Goal: Communication & Community: Answer question/provide support

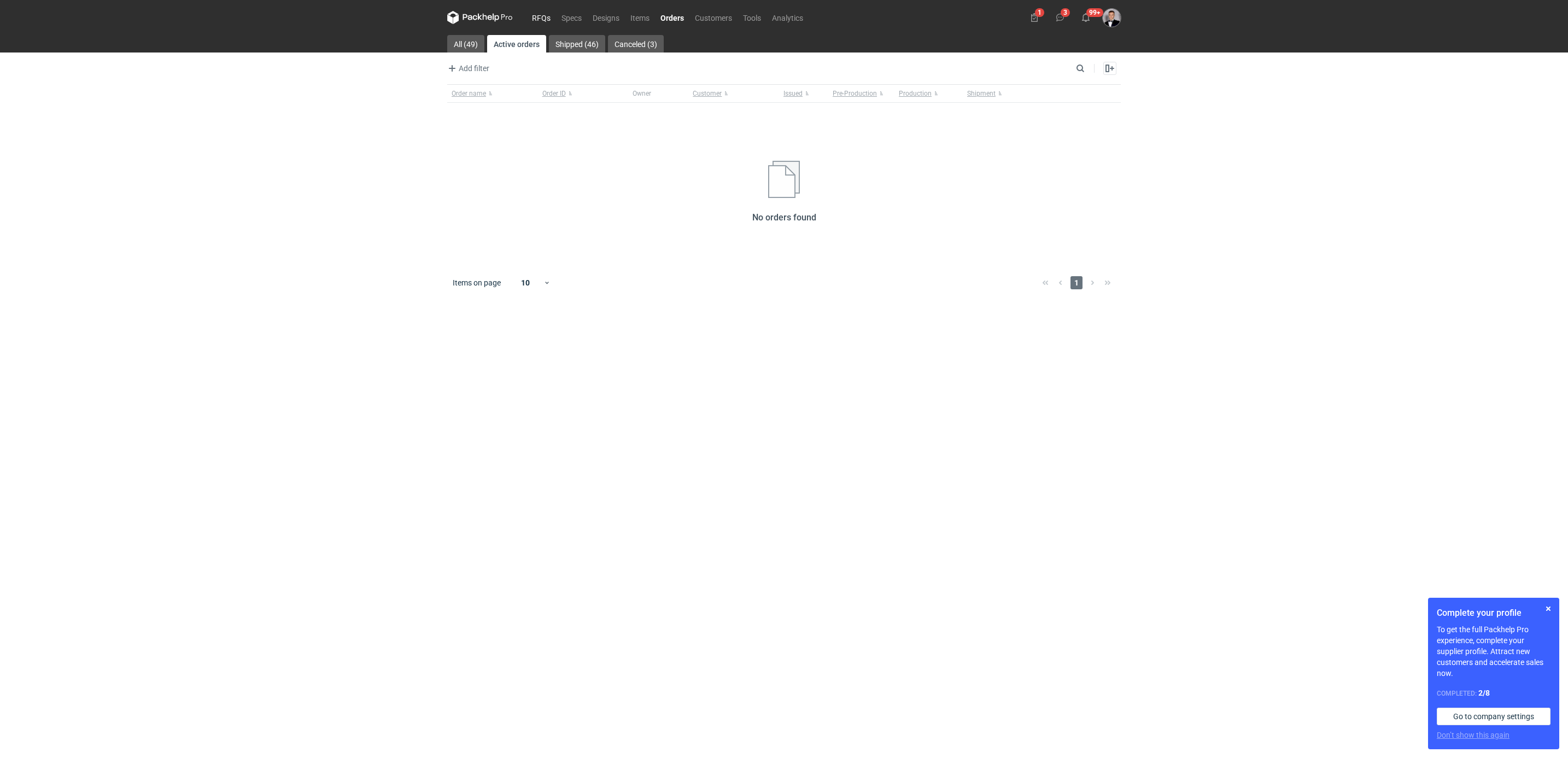
click at [538, 14] on link "RFQs" at bounding box center [541, 17] width 29 height 13
click at [656, 20] on link "Orders" at bounding box center [672, 17] width 34 height 13
click at [593, 41] on link "Shipped (46)" at bounding box center [577, 44] width 57 height 18
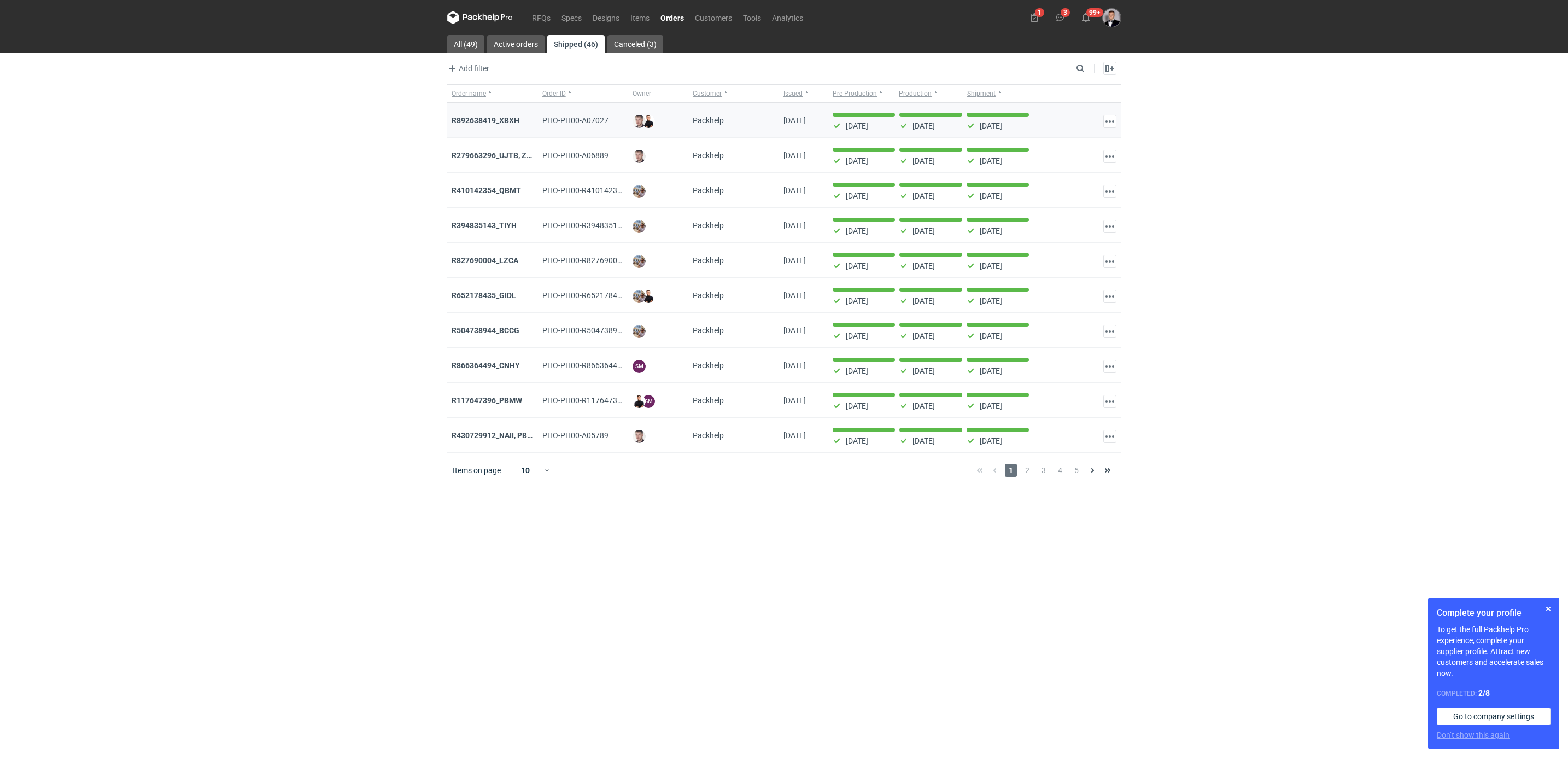
click at [497, 117] on strong "R892638419_XBXH" at bounding box center [485, 120] width 67 height 9
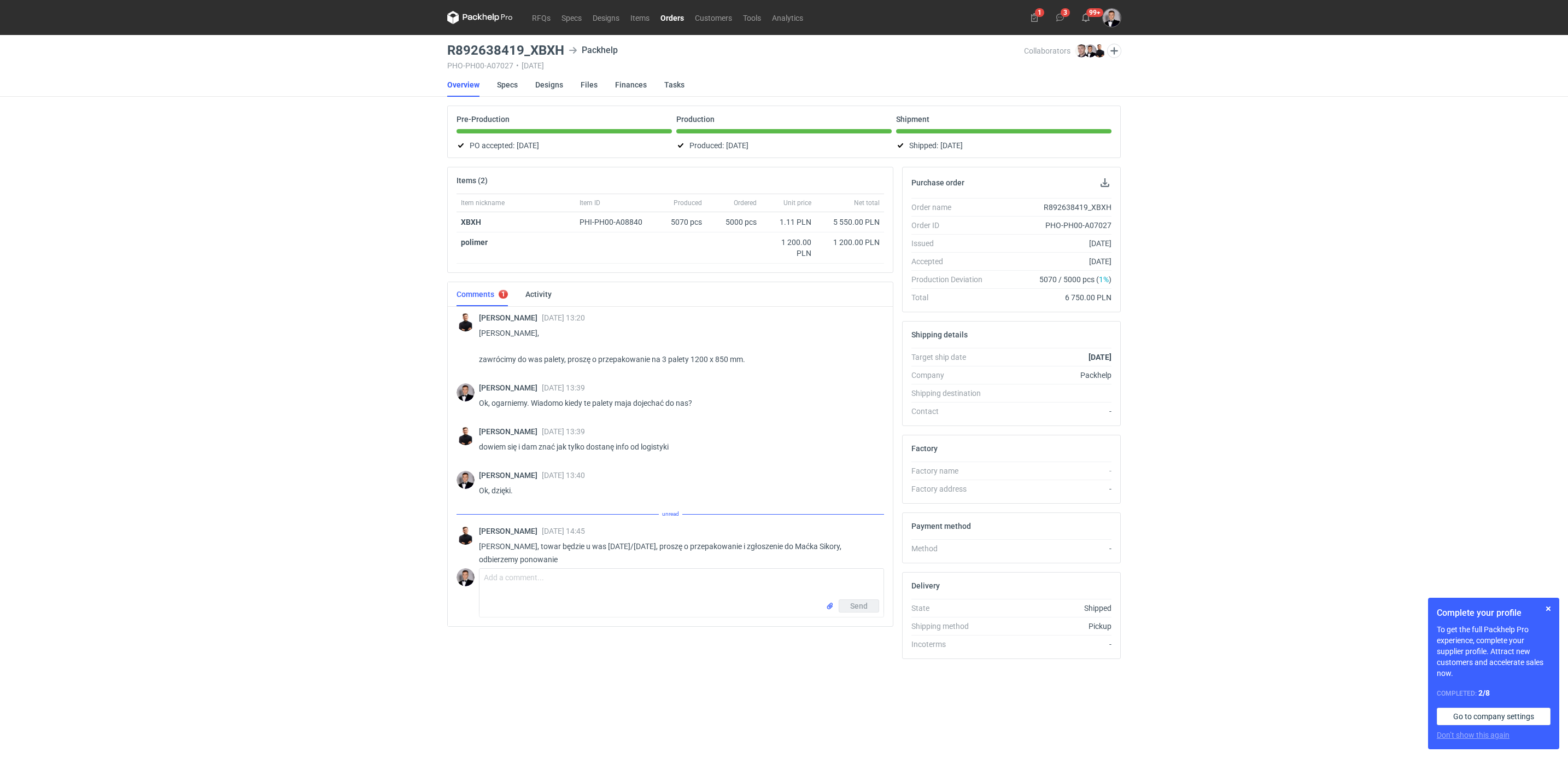
scroll to position [881, 0]
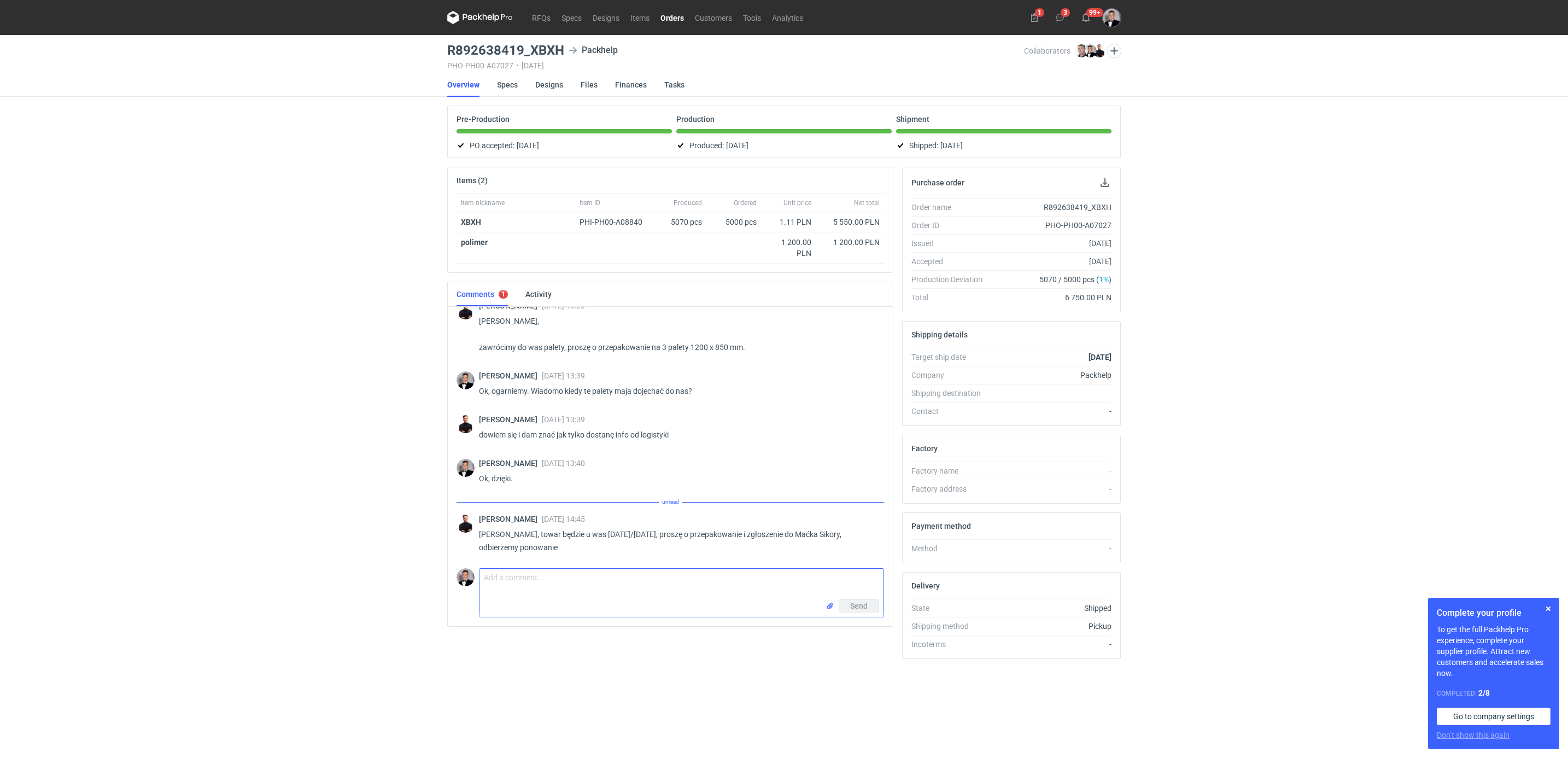
click at [543, 596] on textarea "Comment message" at bounding box center [681, 583] width 404 height 31
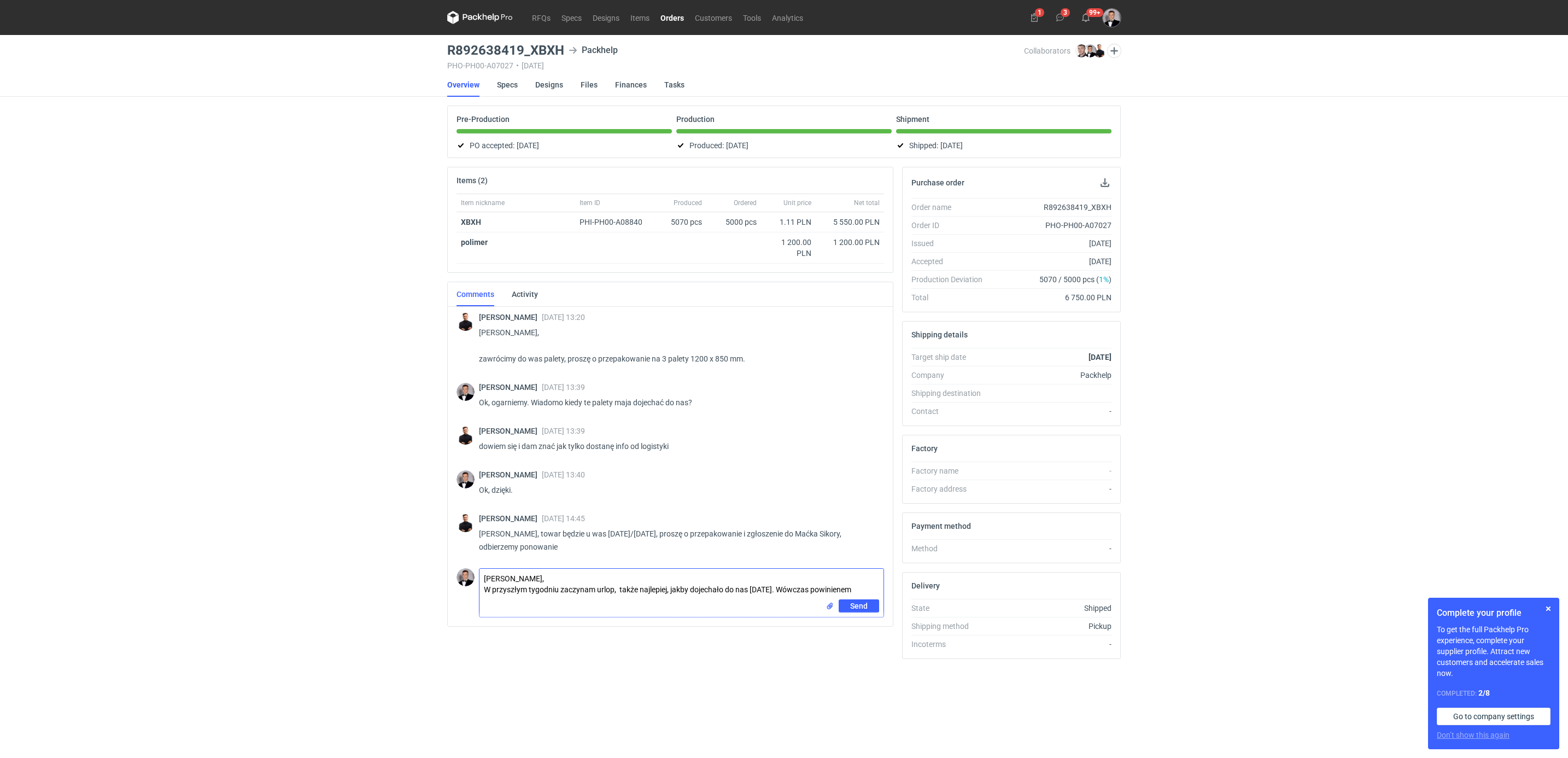
scroll to position [0, 0]
drag, startPoint x: 724, startPoint y: 591, endPoint x: 689, endPoint y: 594, distance: 35.1
click at [689, 594] on textarea "[PERSON_NAME], W przyszłym tygodniu zaczynam urlop, także najlepiej, jakby doje…" at bounding box center [681, 587] width 404 height 37
click at [686, 602] on textarea "[PERSON_NAME], W przyszłym tygodniu zaczynam urlop, także najlepiej, jakby pale…" at bounding box center [681, 587] width 404 height 37
click at [666, 592] on textarea "[PERSON_NAME], W przyszłym tygodniu zaczynam urlop, także najlepiej, jakby pale…" at bounding box center [681, 587] width 404 height 37
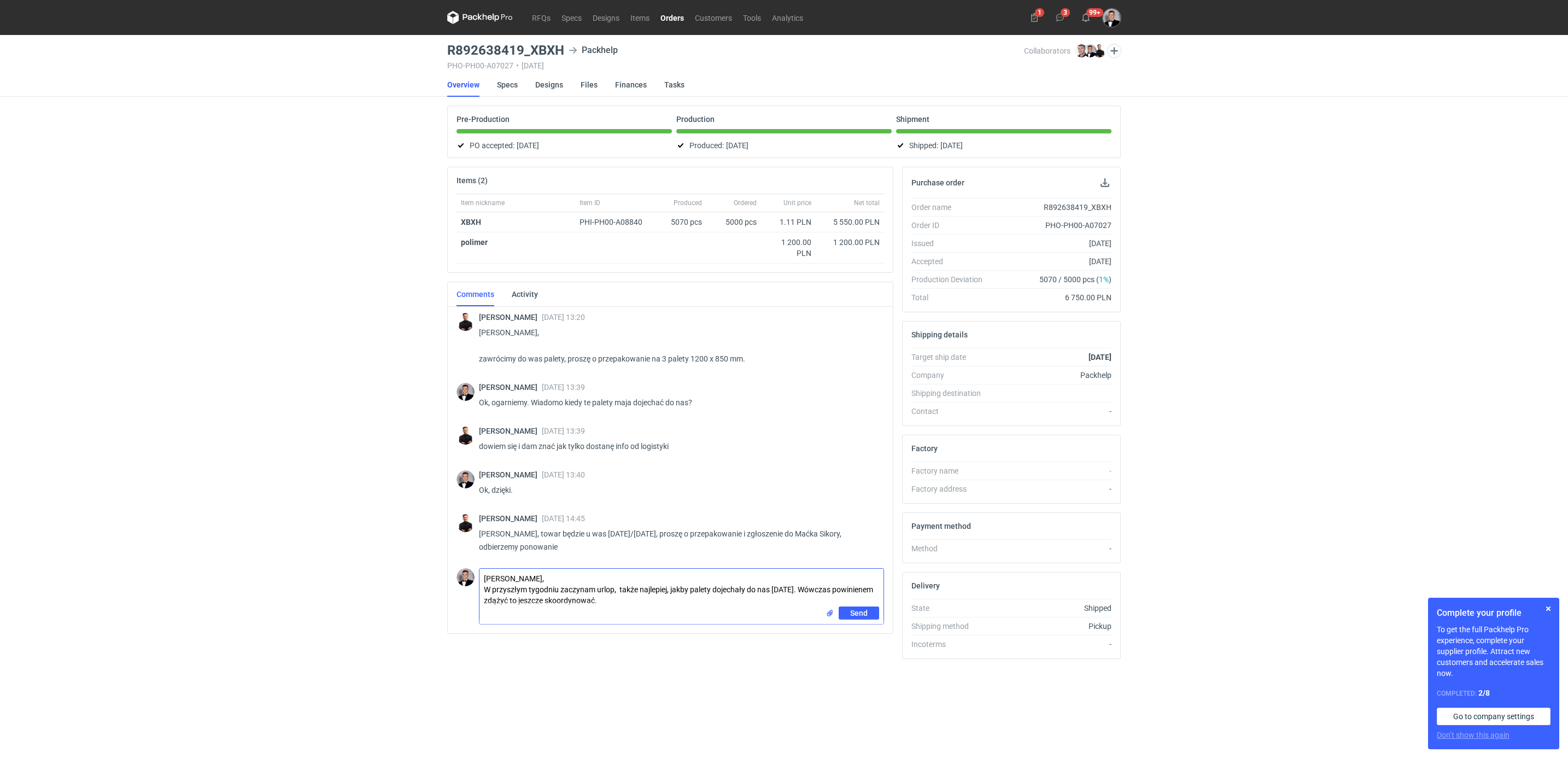
click at [666, 592] on textarea "[PERSON_NAME], W przyszłym tygodniu zaczynam urlop, także najlepiej, jakby pale…" at bounding box center [681, 587] width 404 height 37
click at [669, 592] on textarea "[PERSON_NAME], W przyszłym tygodniu zaczynam urlop, także najlepiej, jakby pale…" at bounding box center [681, 587] width 404 height 37
type textarea "[PERSON_NAME], W przyszłym tygodniu zaczynam urlop, także najlepiej jakby palet…"
click at [861, 617] on span "Send" at bounding box center [859, 613] width 18 height 7
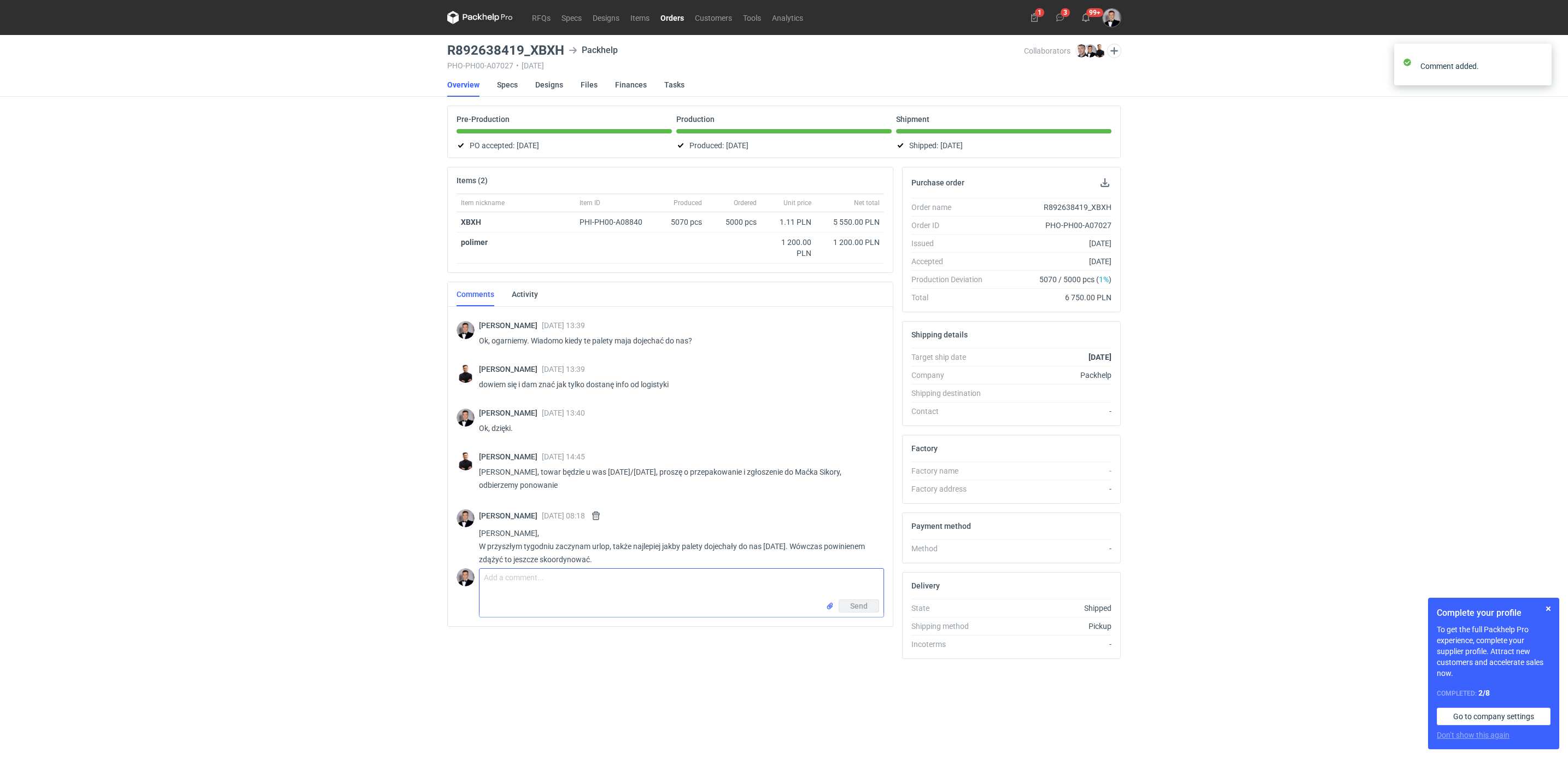
scroll to position [944, 0]
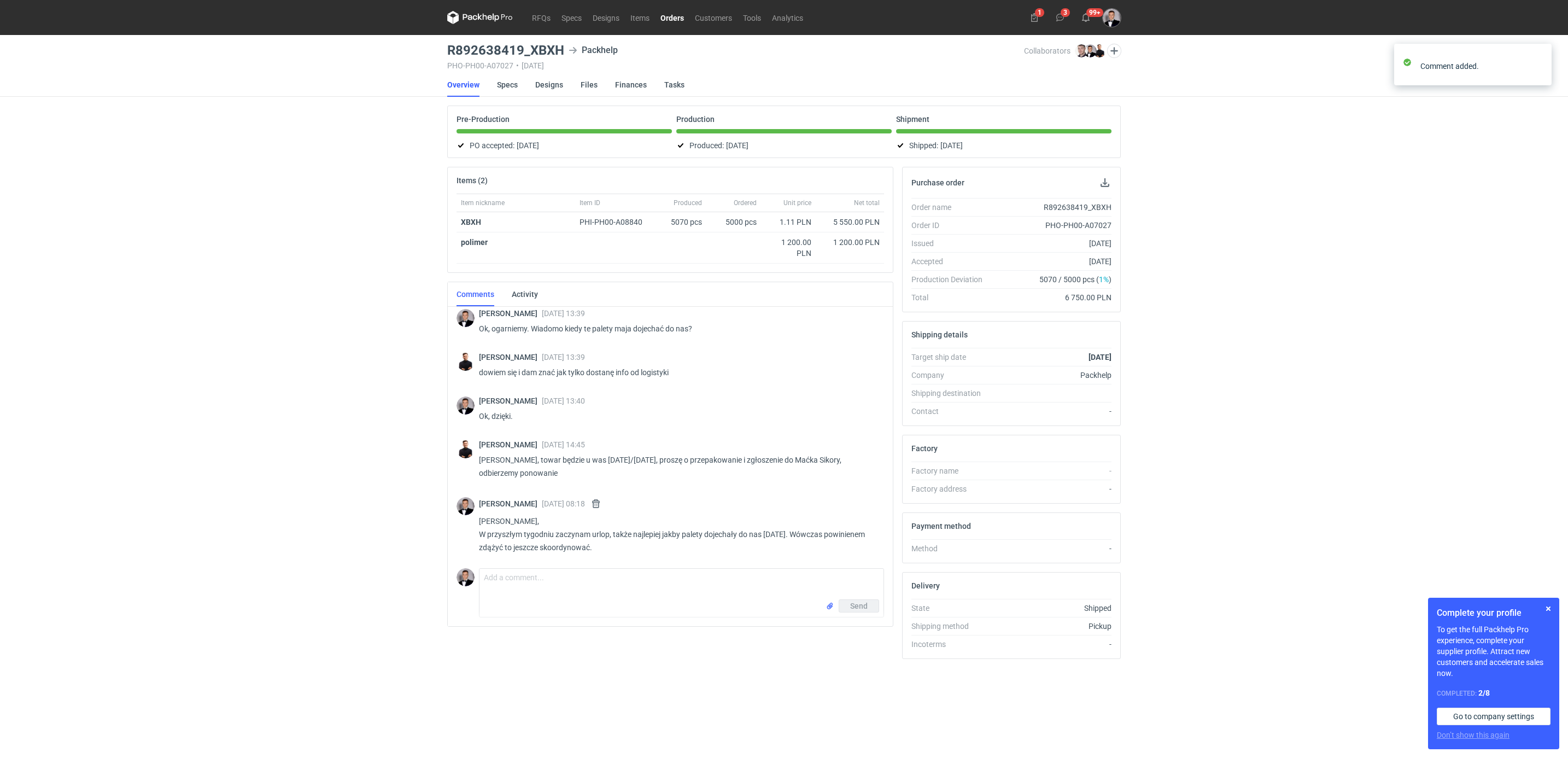
click at [220, 380] on div "RFQs Specs Designs Items Orders Customers Tools Analytics 1 3 99+ [PERSON_NAME]…" at bounding box center [784, 379] width 1568 height 758
click at [256, 352] on div "RFQs Specs Designs Items Orders Customers Tools Analytics 1 3 99+ [PERSON_NAME]…" at bounding box center [784, 379] width 1568 height 758
click at [339, 192] on div "RFQs Specs Designs Items Orders Customers Tools Analytics 1 3 99+ [PERSON_NAME]…" at bounding box center [784, 379] width 1568 height 758
click at [376, 156] on div "RFQs Specs Designs Items Orders Customers Tools Analytics 1 3 99+ [PERSON_NAME]…" at bounding box center [784, 379] width 1568 height 758
click at [323, 303] on div "RFQs Specs Designs Items Orders Customers Tools Analytics 1 3 99+ [PERSON_NAME]…" at bounding box center [784, 379] width 1568 height 758
